Goal: Task Accomplishment & Management: Manage account settings

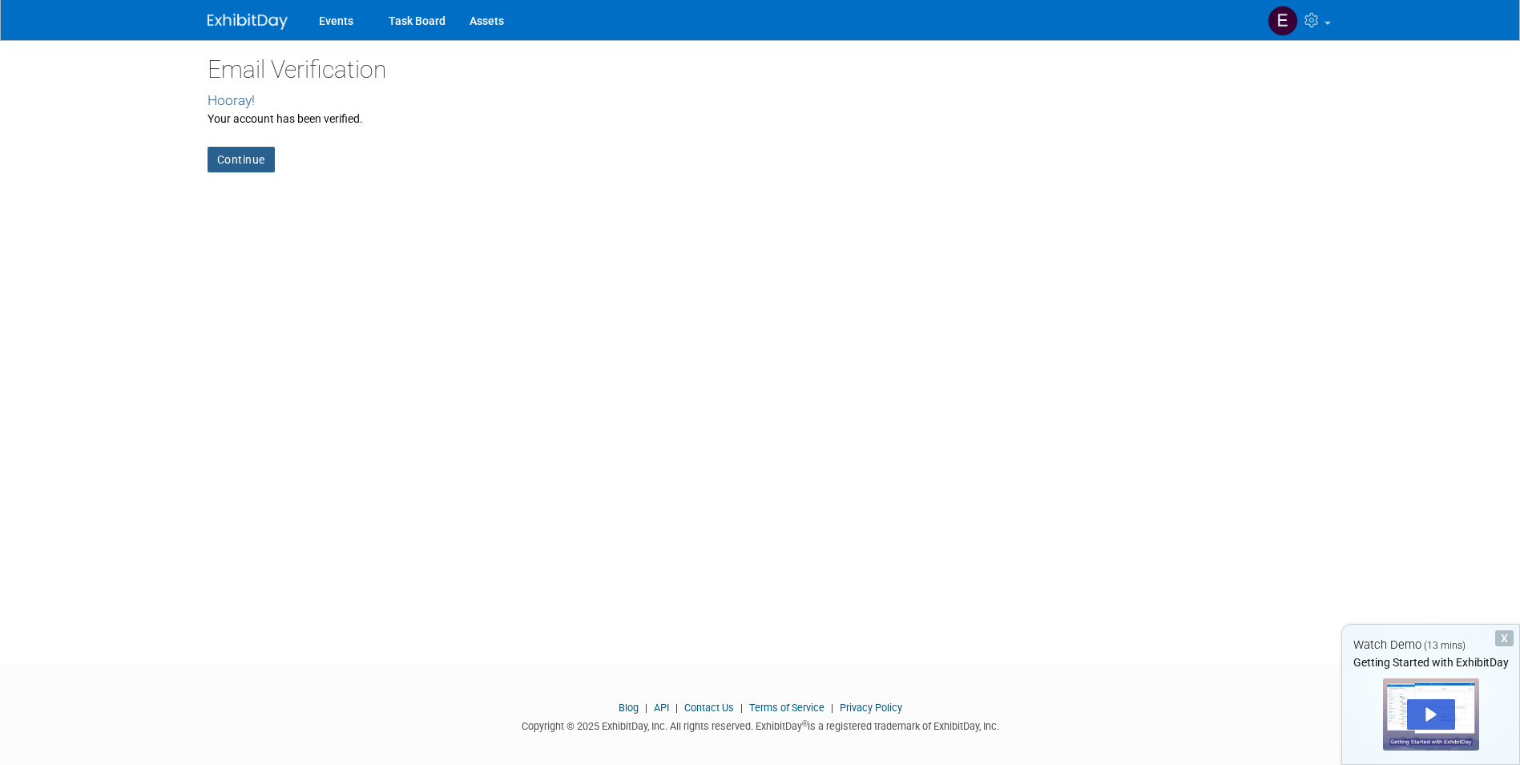
click at [240, 161] on link "Continue" at bounding box center [241, 160] width 67 height 26
